Goal: Browse casually: Explore the website without a specific task or goal

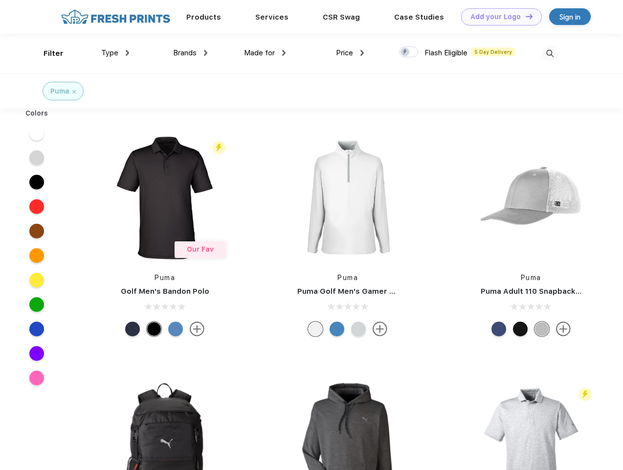
click at [498, 17] on link "Add your Logo Design Tool" at bounding box center [501, 16] width 81 height 17
click at [0, 0] on div "Design Tool" at bounding box center [0, 0] width 0 height 0
click at [525, 16] on link "Add your Logo Design Tool" at bounding box center [501, 16] width 81 height 17
click at [47, 53] on div "Filter" at bounding box center [54, 53] width 20 height 11
click at [115, 53] on span "Type" at bounding box center [109, 52] width 17 height 9
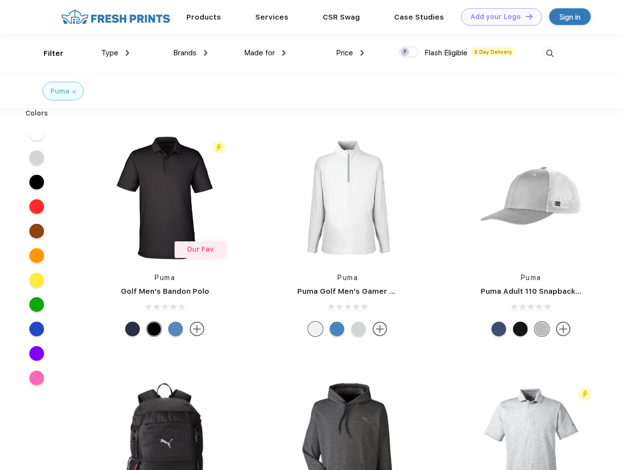
click at [190, 53] on span "Brands" at bounding box center [184, 52] width 23 height 9
click at [265, 53] on span "Made for" at bounding box center [259, 52] width 31 height 9
click at [350, 53] on span "Price" at bounding box center [344, 52] width 17 height 9
click at [409, 52] on div at bounding box center [408, 51] width 19 height 11
click at [405, 52] on input "checkbox" at bounding box center [402, 49] width 6 height 6
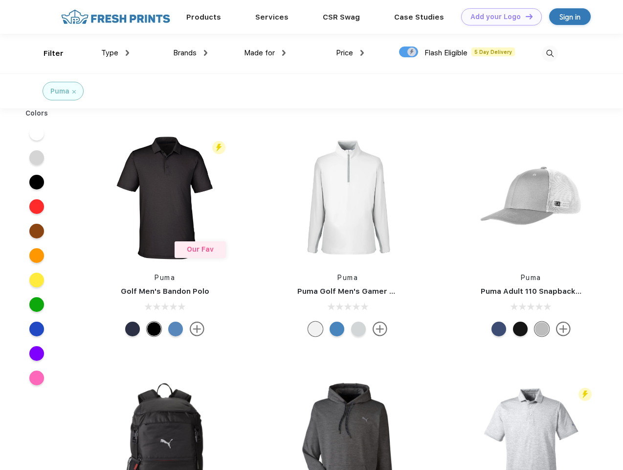
click at [550, 53] on img at bounding box center [550, 53] width 16 height 16
